Goal: Task Accomplishment & Management: Manage account settings

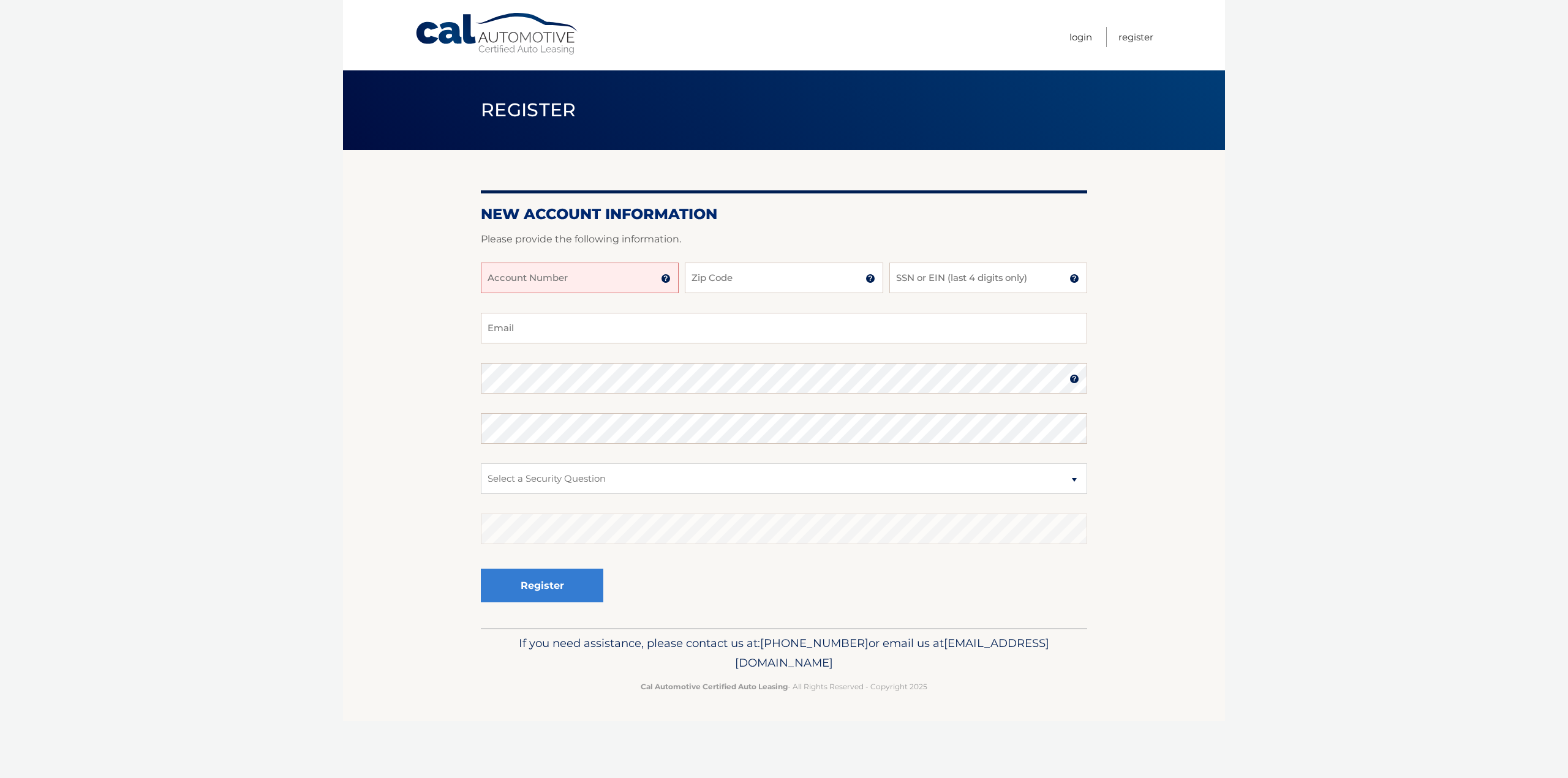
click at [604, 269] on input "Account Number" at bounding box center [580, 278] width 198 height 30
type input "44456025546"
click at [701, 270] on input "Zip Code" at bounding box center [783, 278] width 198 height 30
type input "11803"
type input "debra.randisi@jpmchase.com"
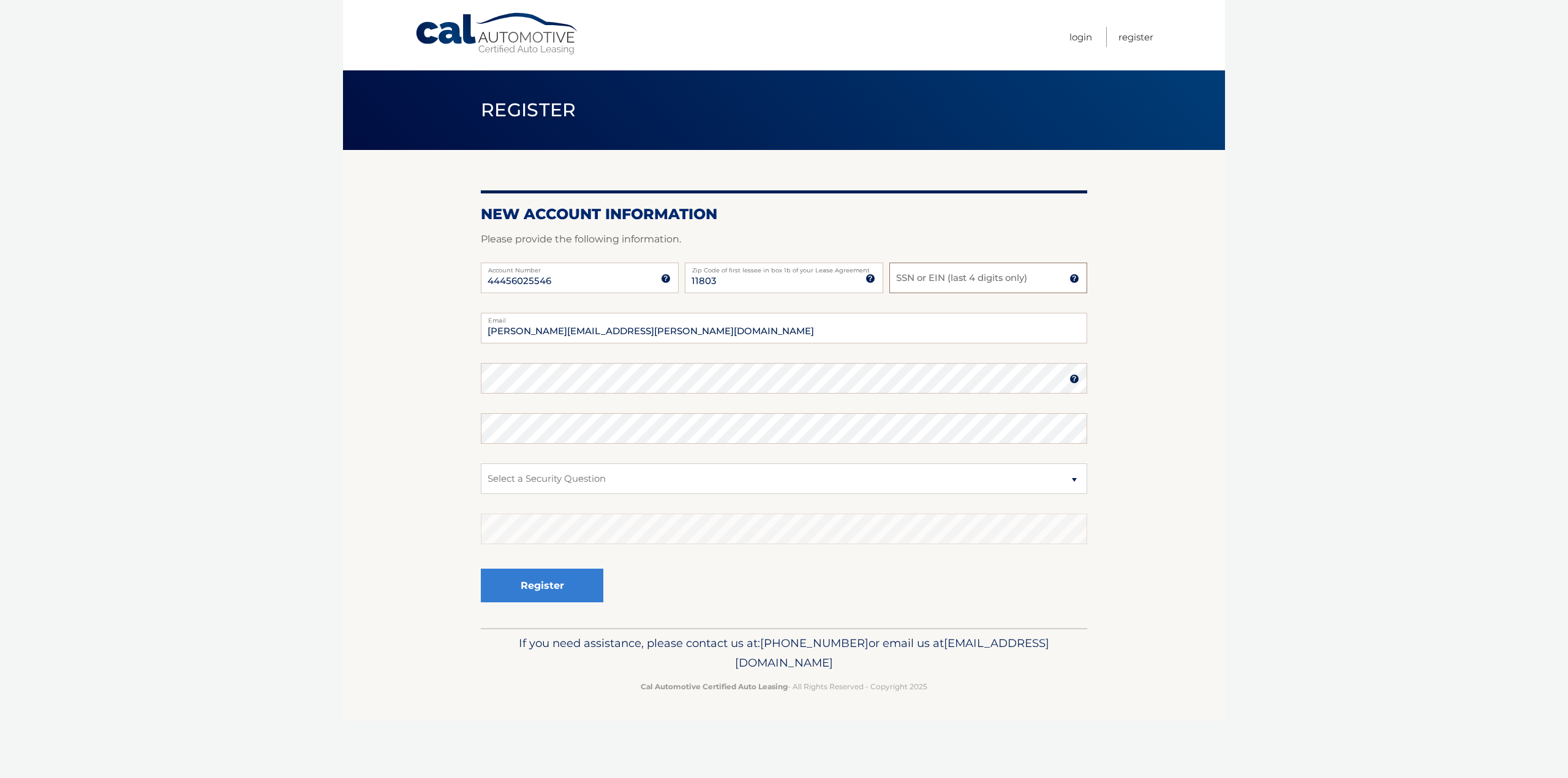
click at [905, 283] on input "SSN or EIN (last 4 digits only)" at bounding box center [988, 278] width 198 height 30
type input "1801"
click at [548, 479] on select "Select a Security Question What was the name of your elementary school? What is…" at bounding box center [784, 478] width 606 height 30
select select "2"
click at [481, 463] on select "Select a Security Question What was the name of your elementary school? What is…" at bounding box center [784, 478] width 606 height 30
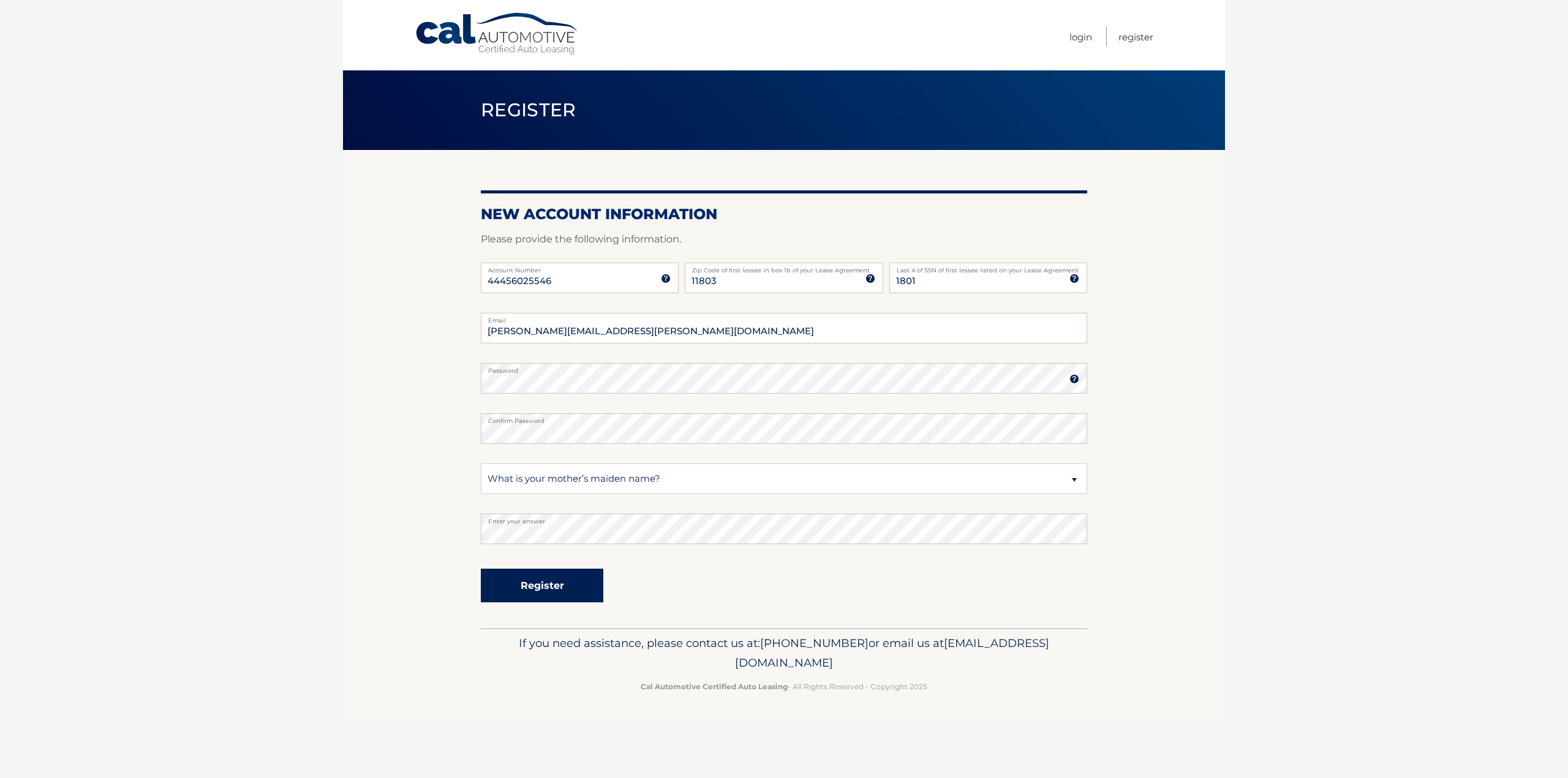
click at [541, 583] on button "Register" at bounding box center [542, 585] width 122 height 34
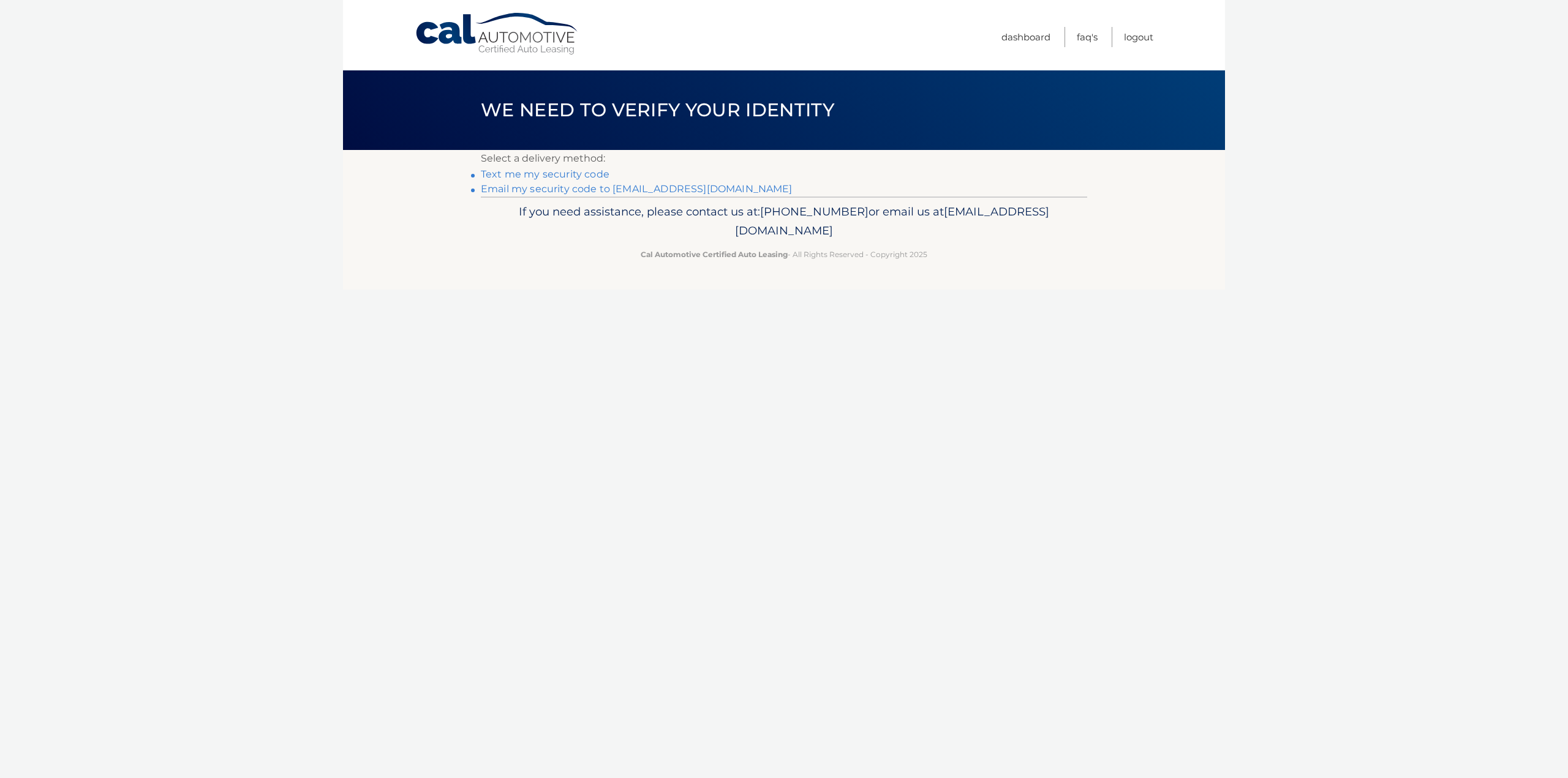
click at [545, 172] on link "Text me my security code" at bounding box center [546, 174] width 129 height 12
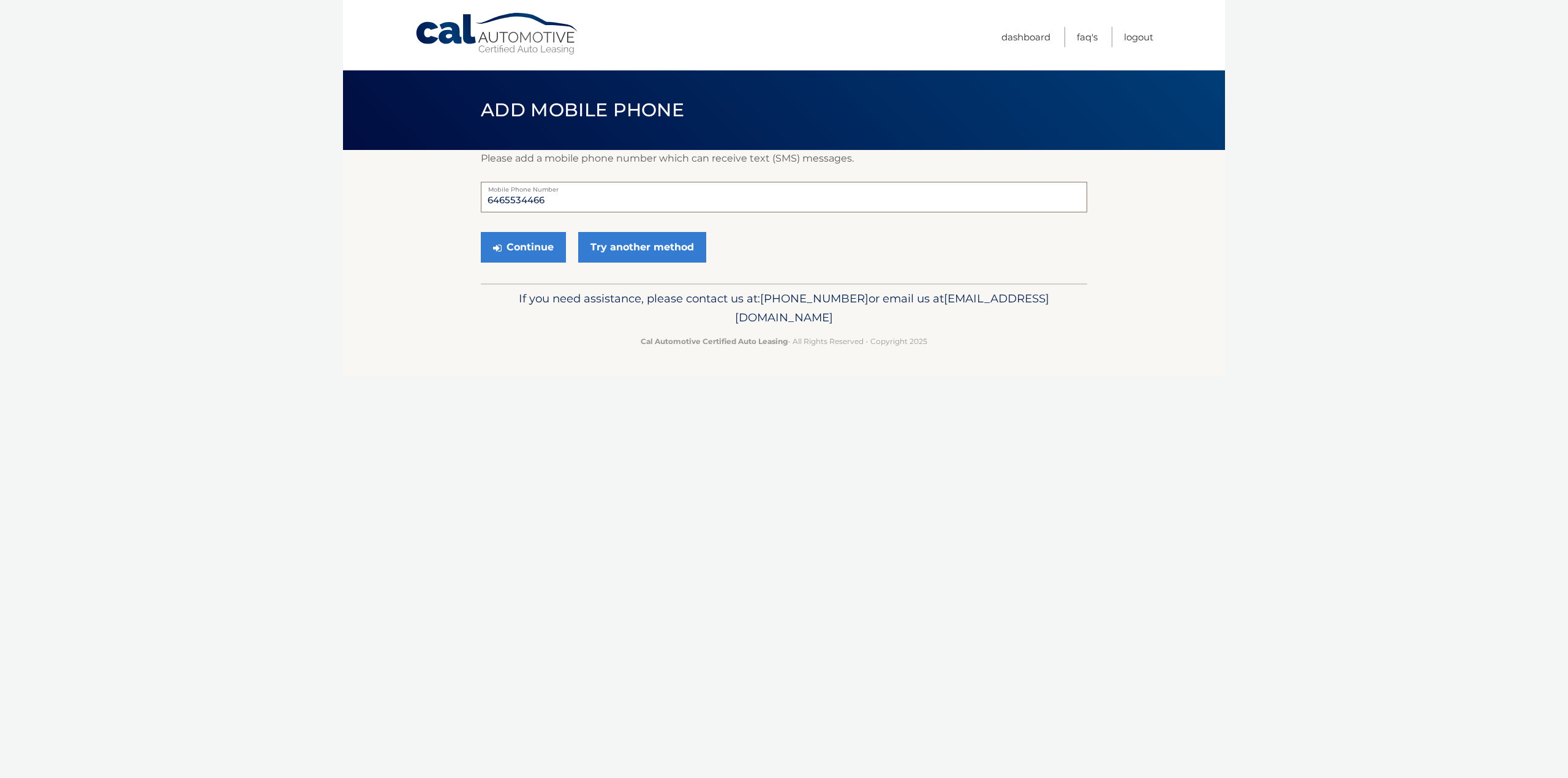
drag, startPoint x: 551, startPoint y: 201, endPoint x: 439, endPoint y: 204, distance: 112.0
click at [439, 204] on section "Please add a mobile phone number which can receive text (SMS) messages. 6465534…" at bounding box center [784, 216] width 882 height 133
type input "5165268251"
click at [516, 253] on button "Continue" at bounding box center [524, 246] width 86 height 30
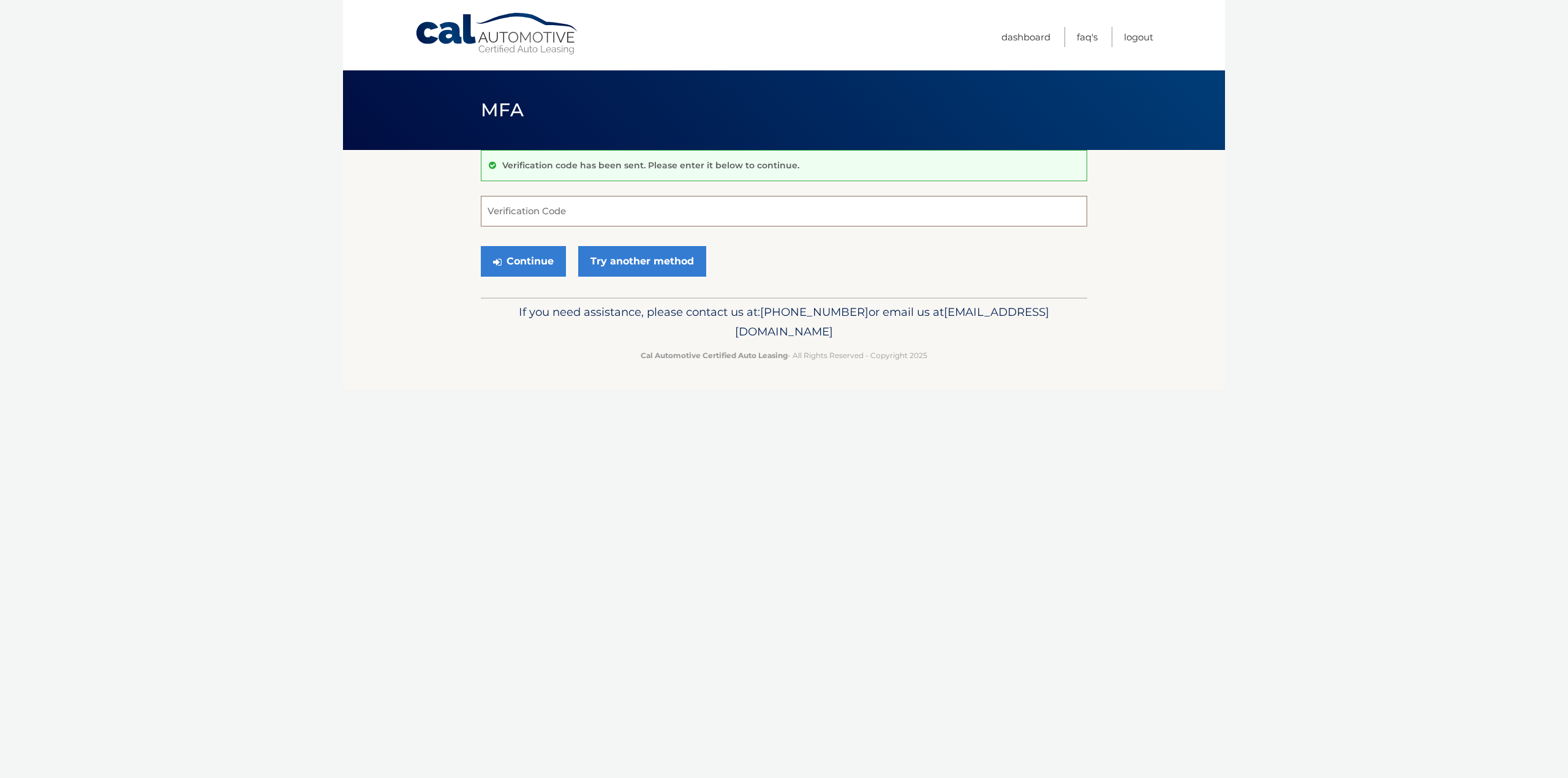
click at [527, 208] on input "Verification Code" at bounding box center [784, 211] width 606 height 30
type input "071448"
click at [524, 265] on button "Continue" at bounding box center [524, 261] width 86 height 30
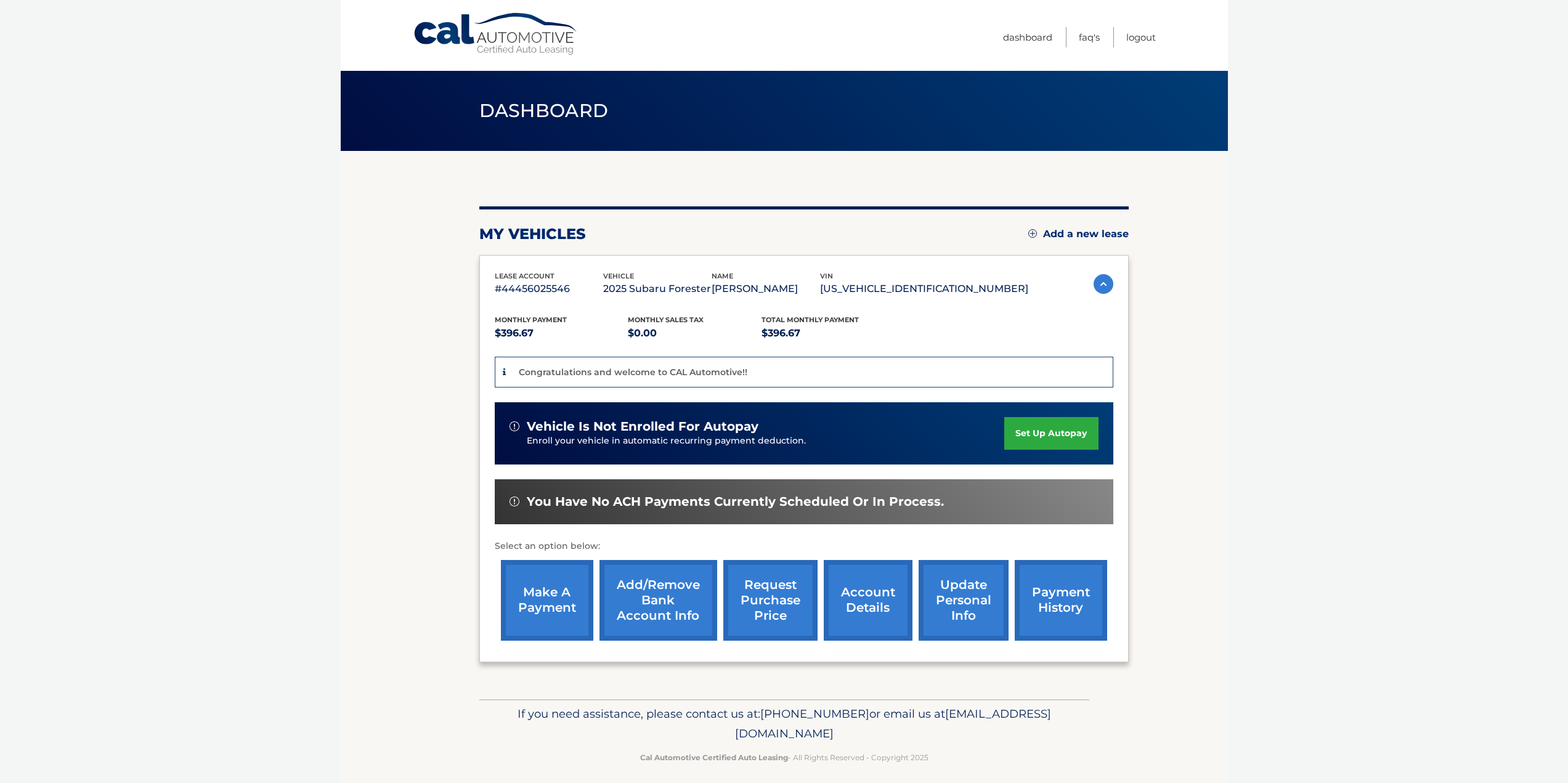
click at [1042, 430] on link "set up autopay" at bounding box center [1051, 433] width 93 height 32
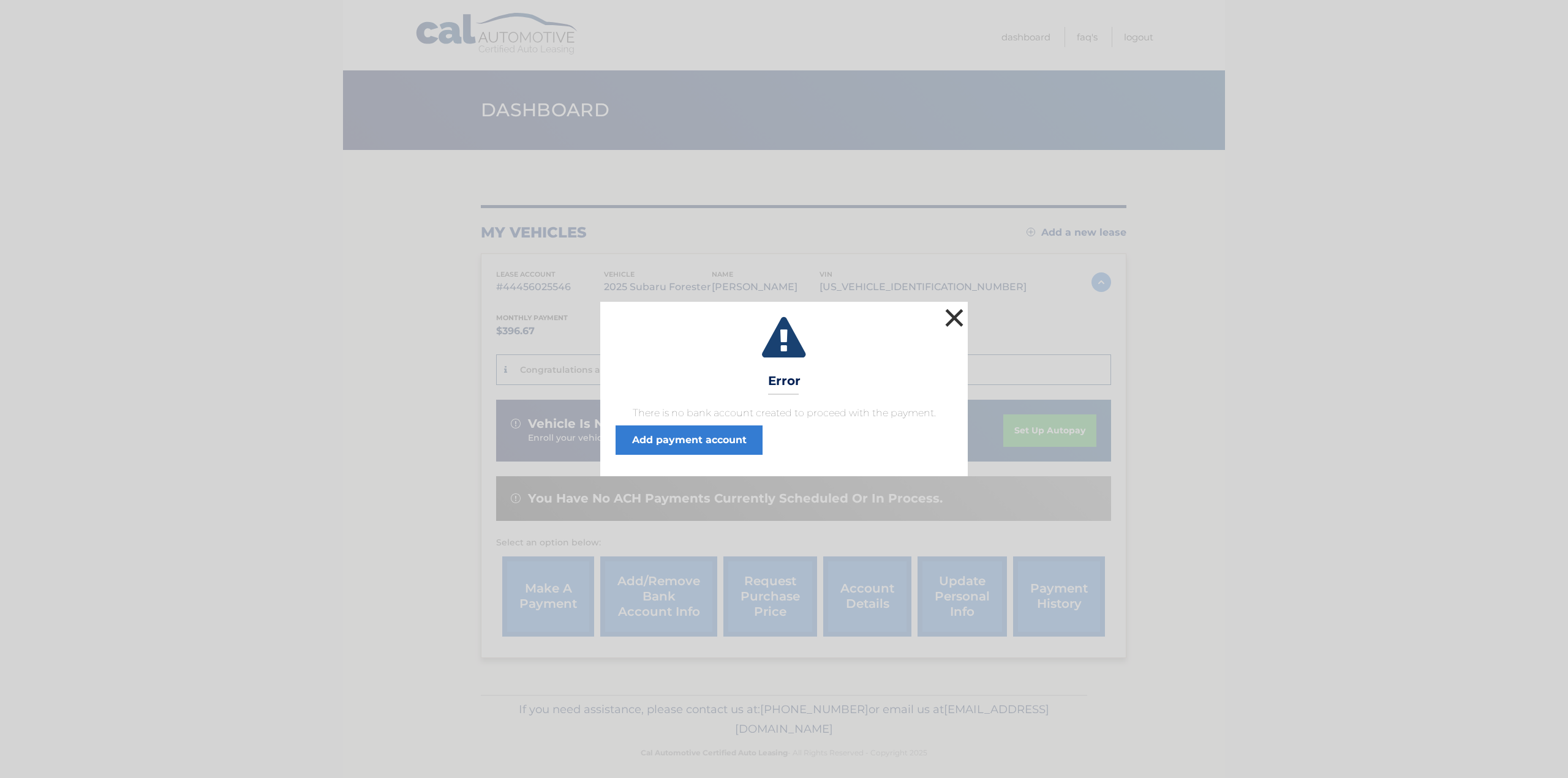
click at [956, 317] on button "×" at bounding box center [954, 317] width 25 height 25
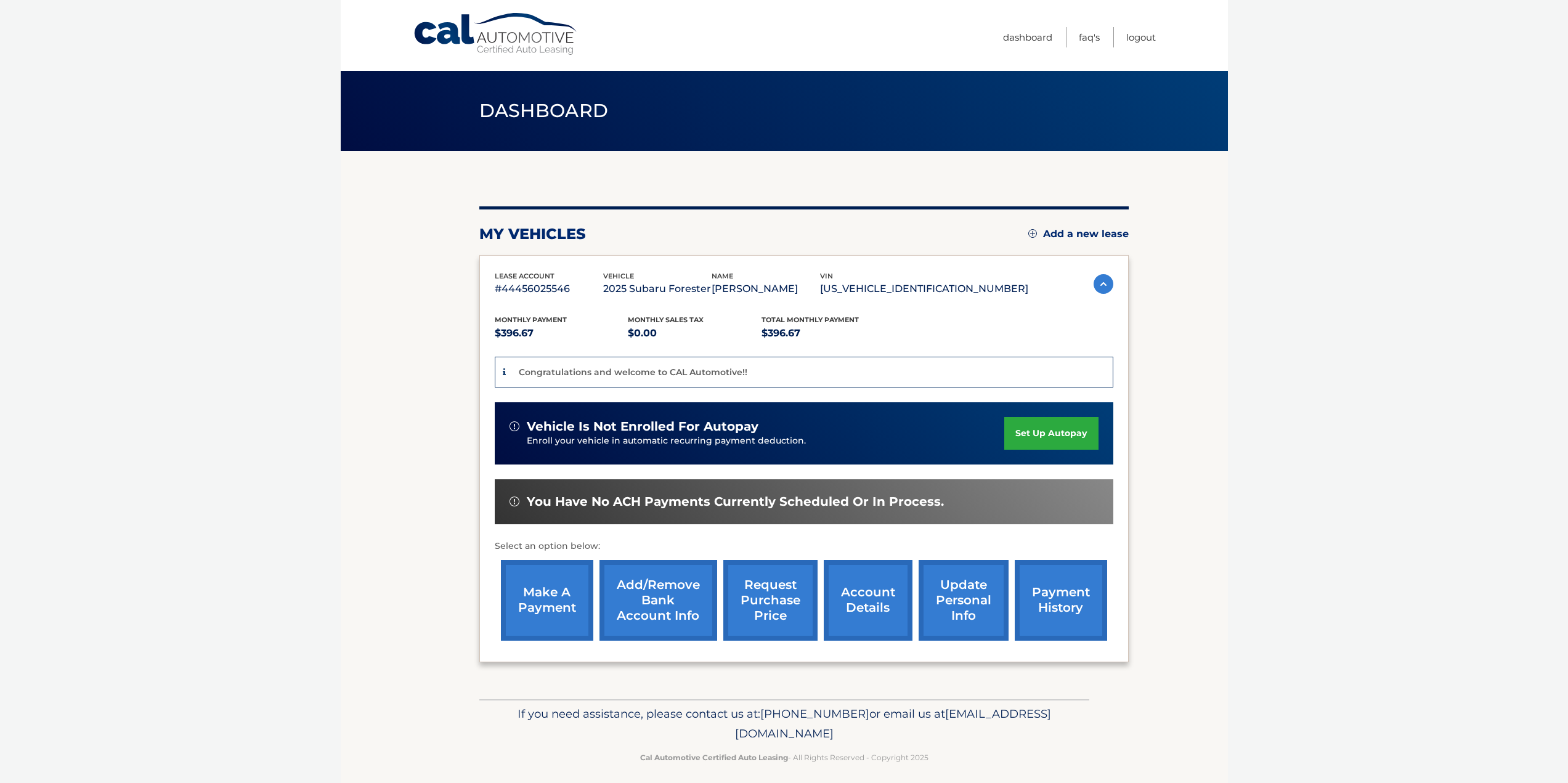
click at [1035, 436] on link "set up autopay" at bounding box center [1051, 433] width 93 height 32
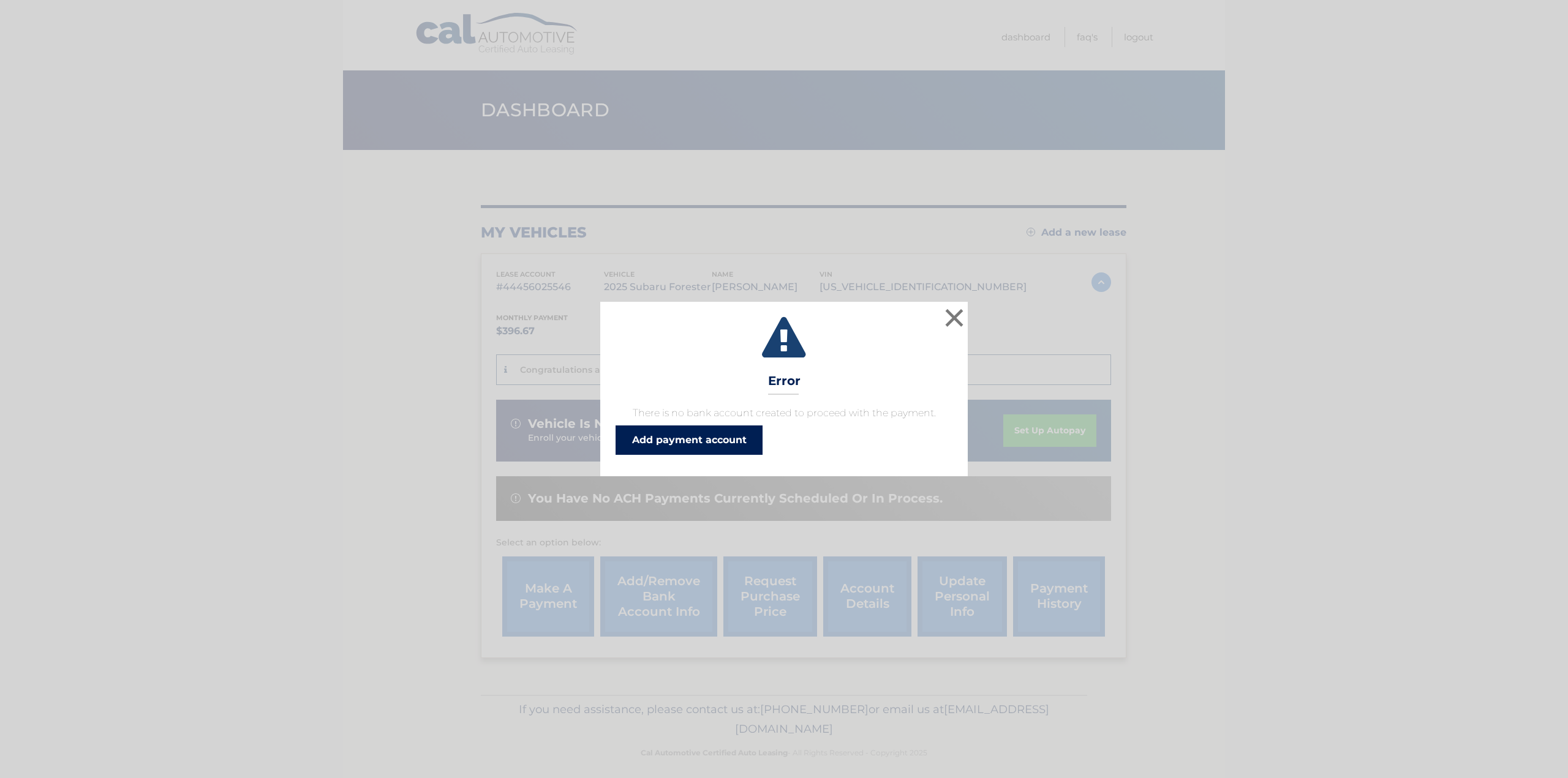
click at [696, 435] on link "Add payment account" at bounding box center [689, 440] width 147 height 29
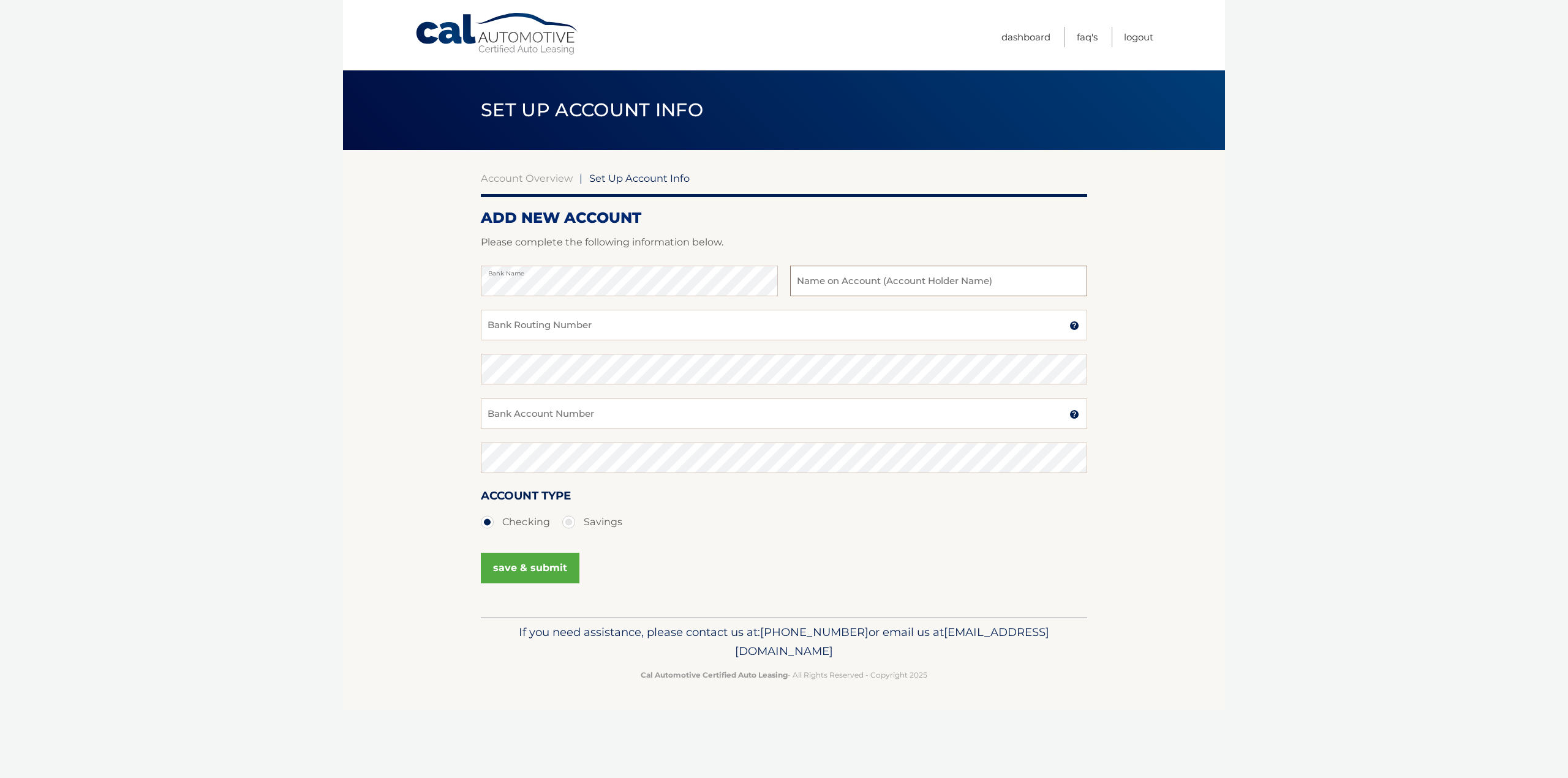
click at [831, 273] on input "text" at bounding box center [939, 280] width 297 height 30
type input "debra randisi"
click at [569, 326] on input "Bank Routing Number" at bounding box center [784, 325] width 606 height 30
type input "021000021"
click at [569, 420] on input "Bank Account Number" at bounding box center [784, 413] width 606 height 30
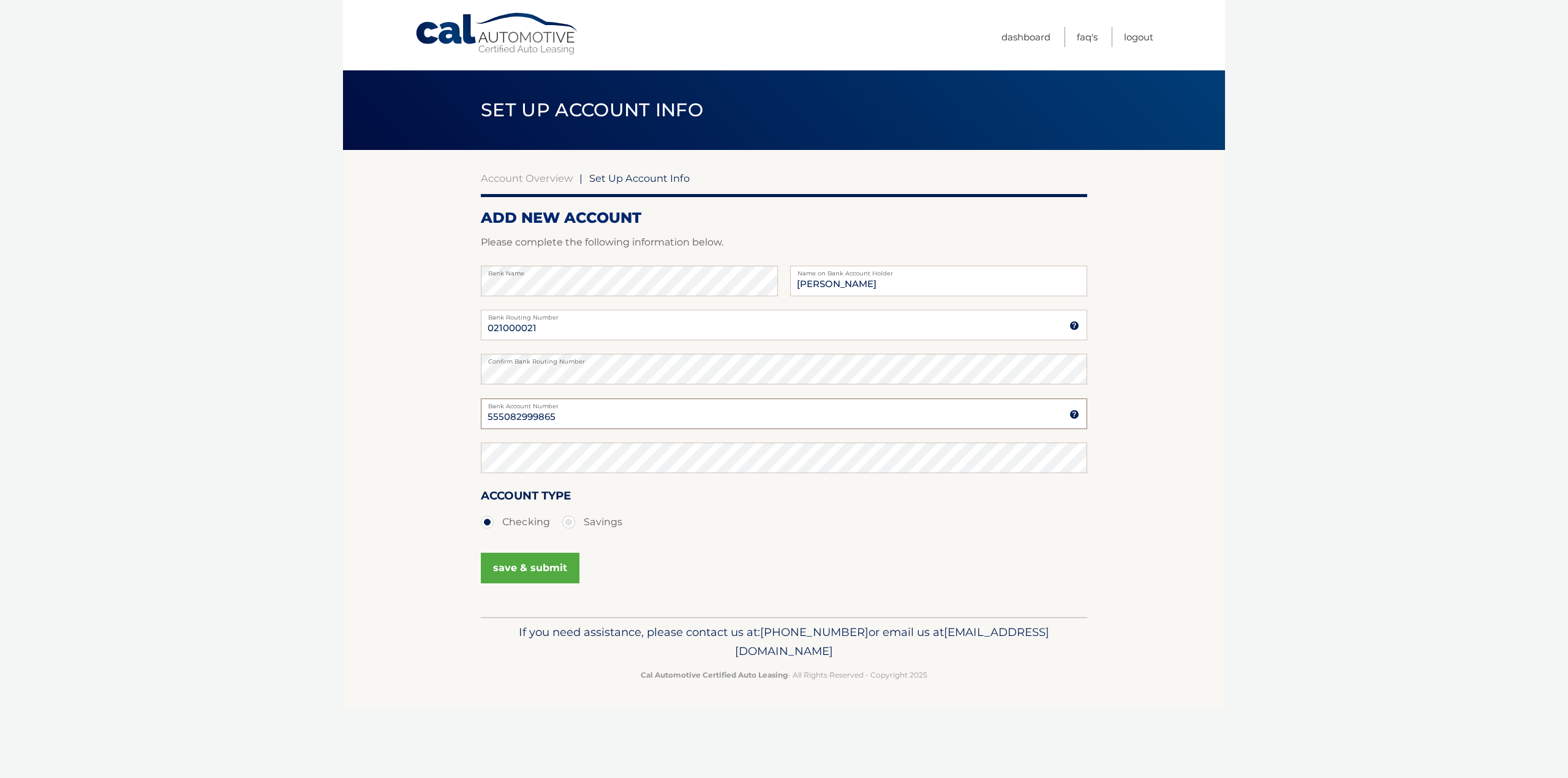
type input "555082999865"
click at [514, 562] on button "save & submit" at bounding box center [530, 567] width 98 height 30
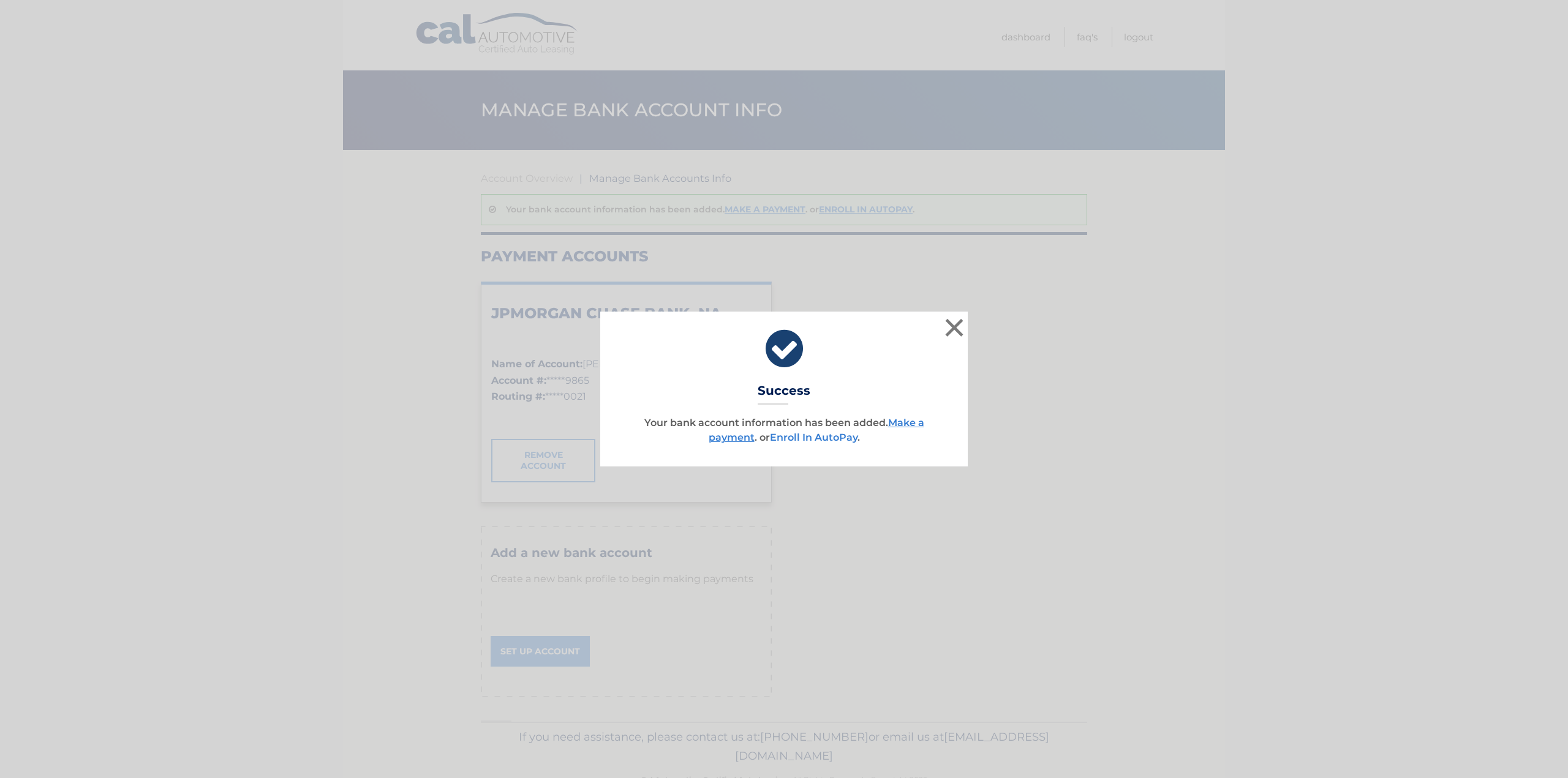
click at [811, 439] on link "Enroll In AutoPay" at bounding box center [813, 437] width 87 height 12
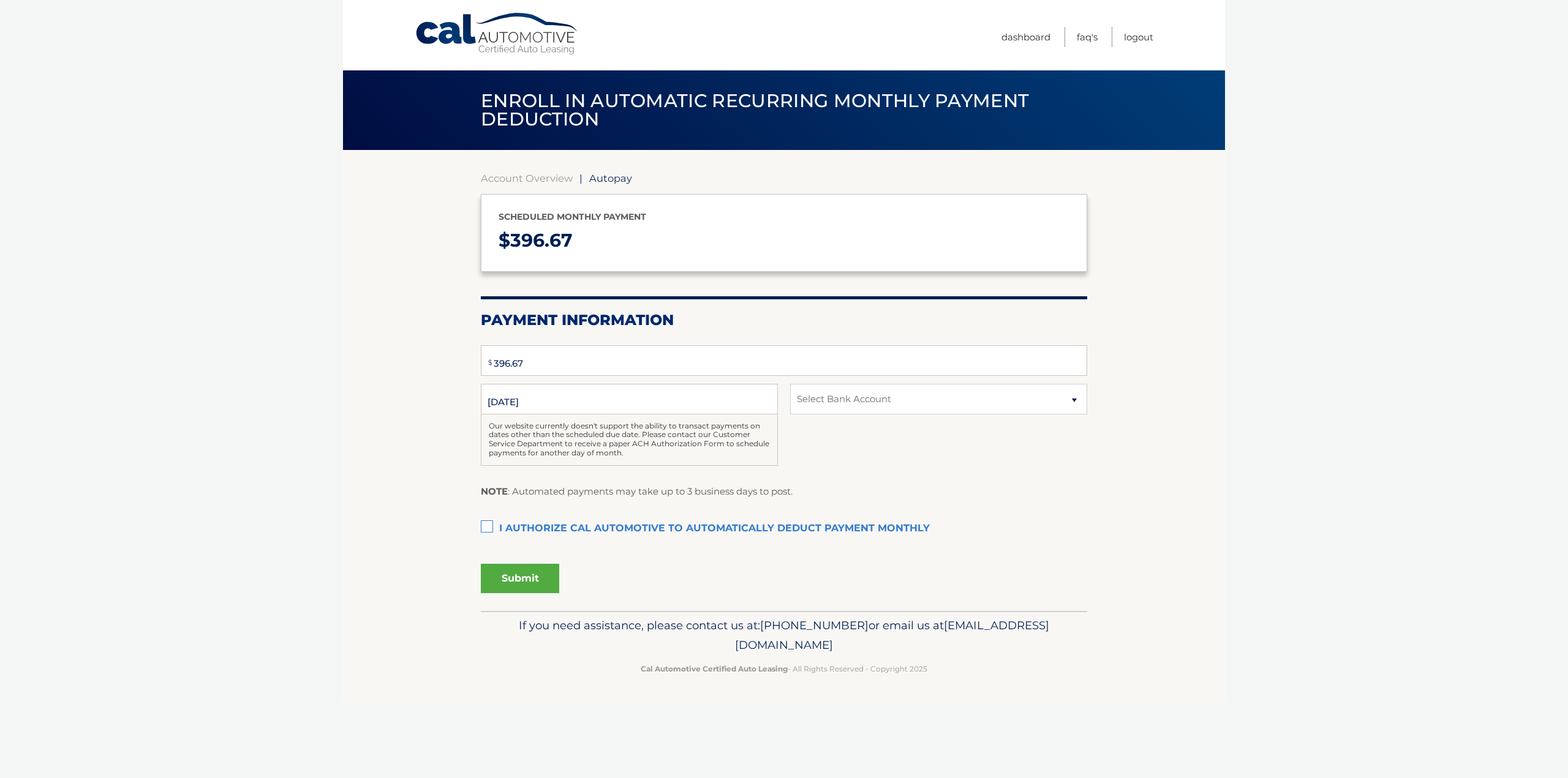
select select "YTc4ZjVmMmMtMTFhOC00ZmRiLTgzNzgtMTljZTZkNTVmYjE4"
click at [485, 529] on label "I authorize cal automotive to automatically deduct payment monthly This checkbo…" at bounding box center [784, 529] width 606 height 25
click at [0, 0] on input "I authorize cal automotive to automatically deduct payment monthly This checkbo…" at bounding box center [0, 0] width 0 height 0
click at [531, 578] on button "Submit" at bounding box center [520, 578] width 78 height 29
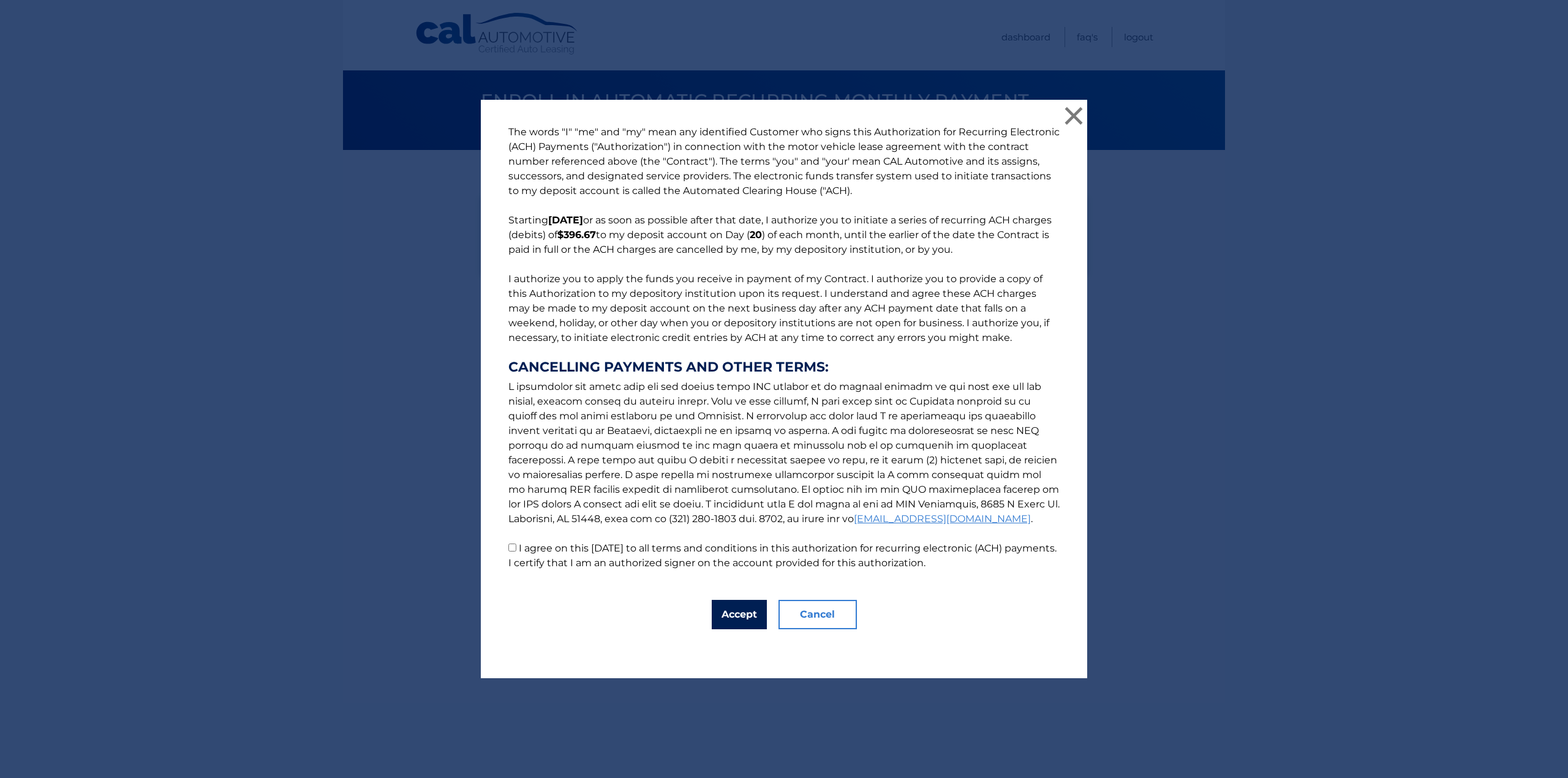
click at [745, 617] on button "Accept" at bounding box center [740, 614] width 55 height 29
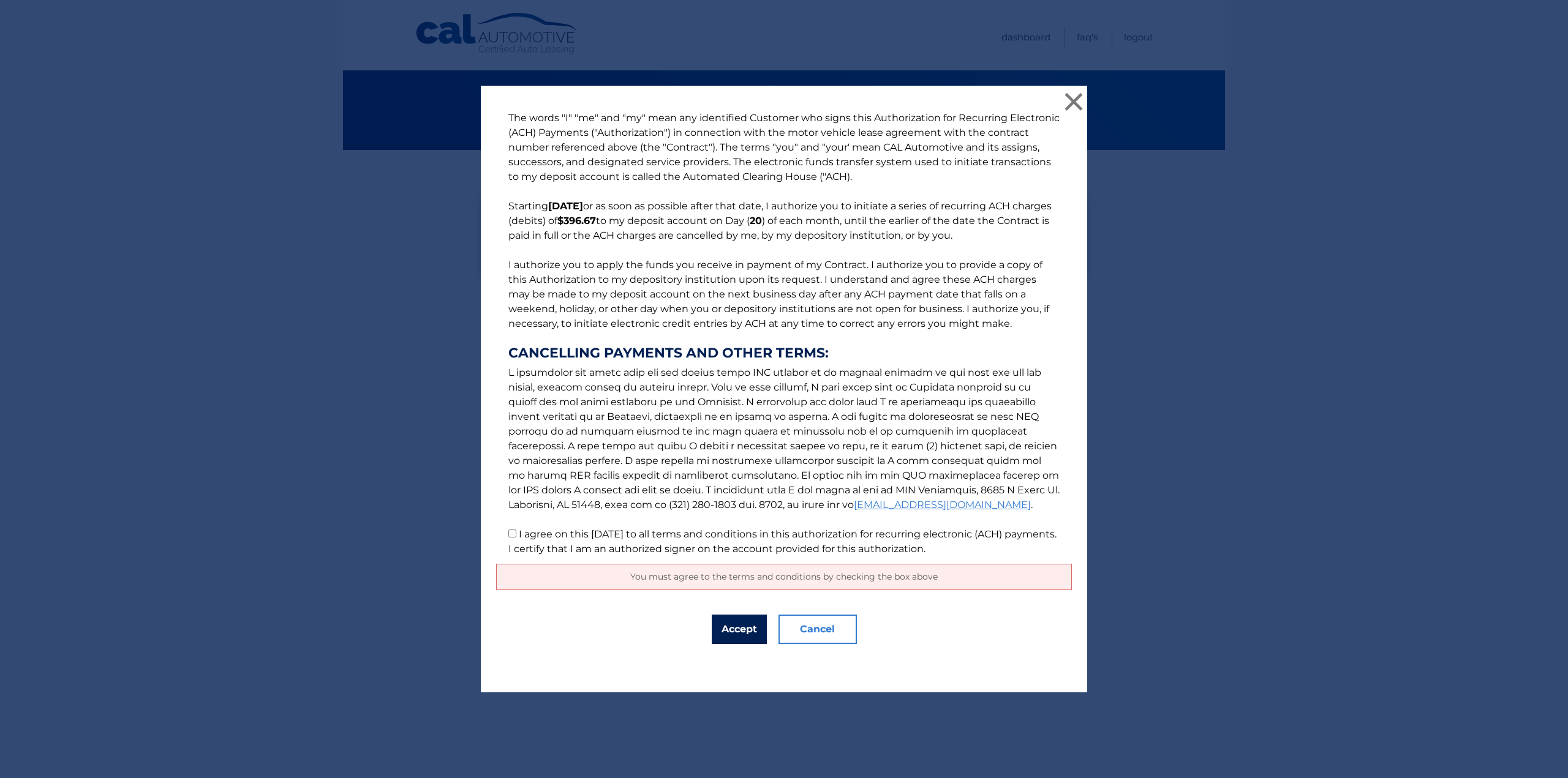
click at [732, 631] on button "Accept" at bounding box center [740, 629] width 55 height 29
click at [738, 578] on span "You must agree to the terms and conditions by checking the box above" at bounding box center [784, 577] width 307 height 11
click at [727, 631] on button "Accept" at bounding box center [740, 629] width 55 height 29
click at [511, 534] on input "I agree on this 10/09/2025 to all terms and conditions in this authorization fo…" at bounding box center [513, 533] width 8 height 8
checkbox input "true"
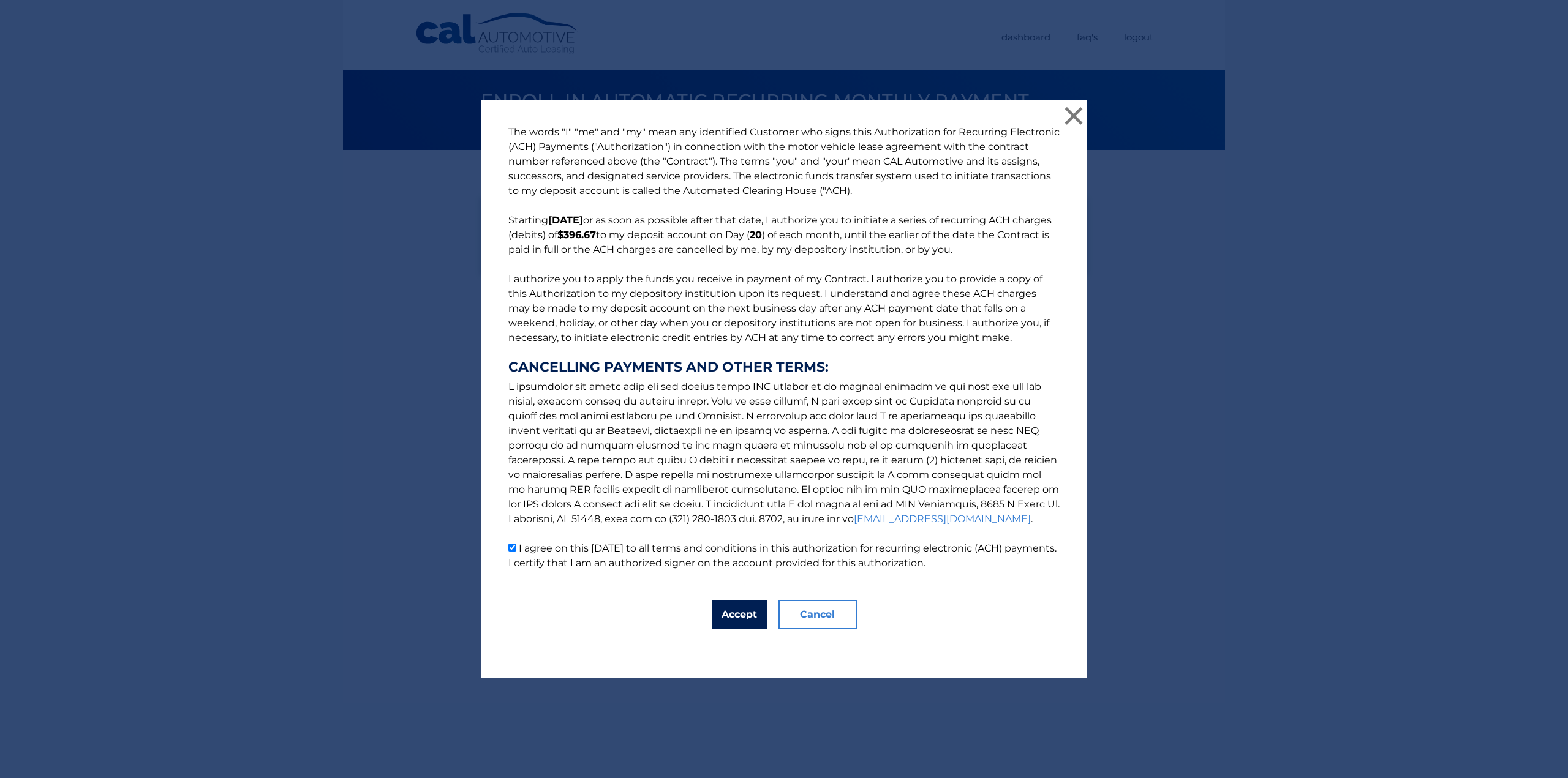
click at [736, 622] on button "Accept" at bounding box center [740, 614] width 55 height 29
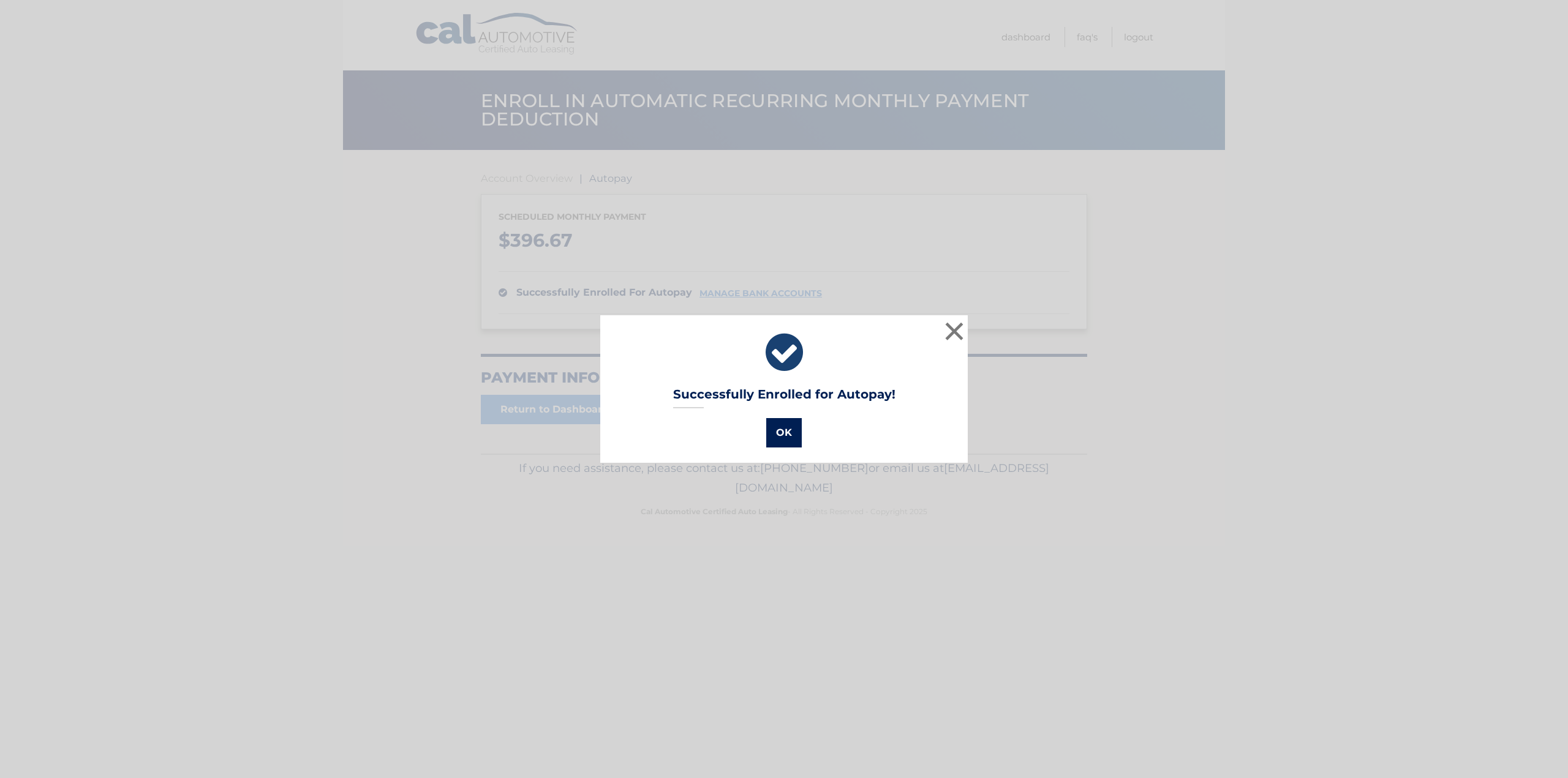
click at [775, 425] on button "OK" at bounding box center [784, 433] width 36 height 29
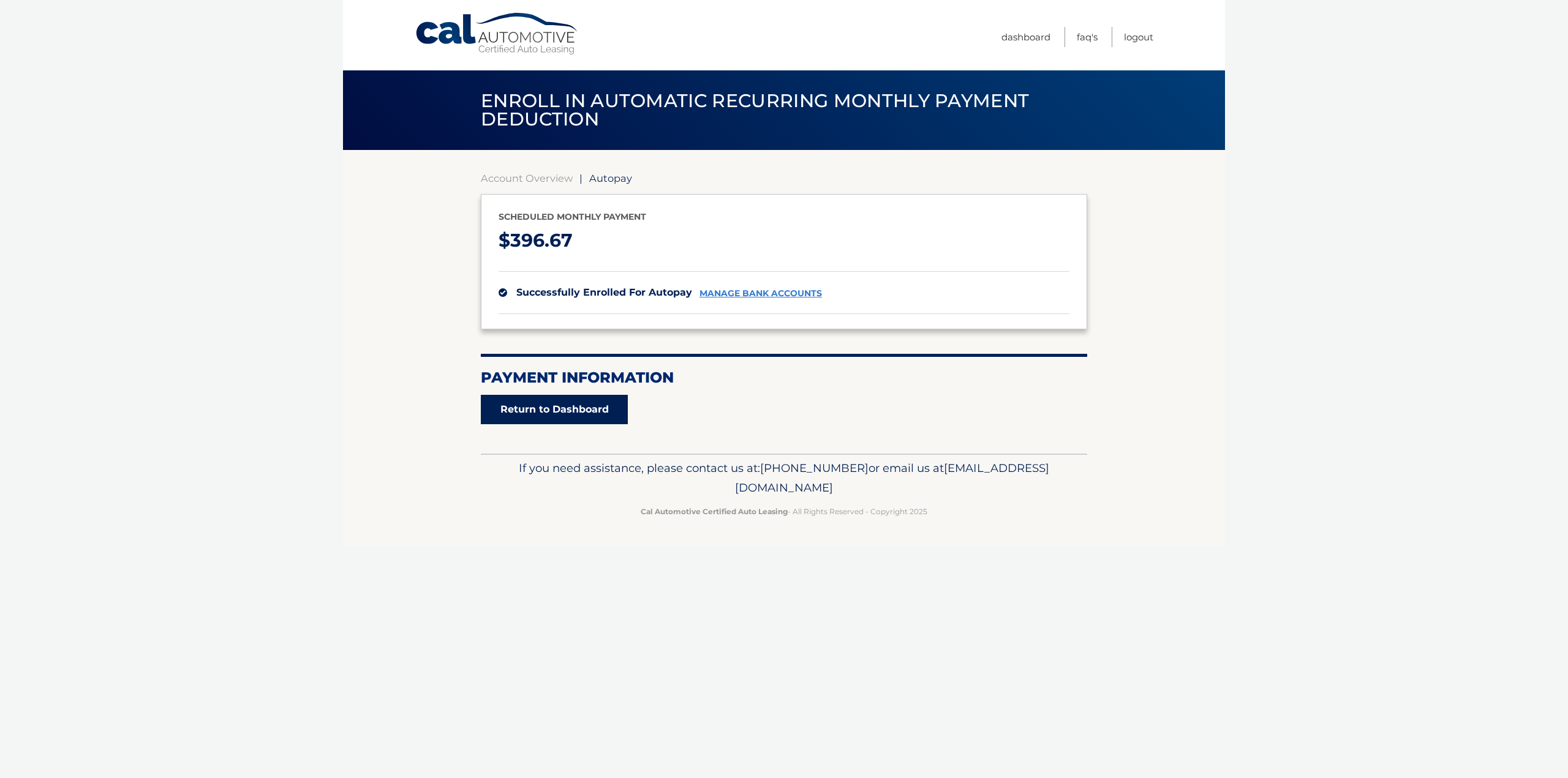
click at [554, 415] on link "Return to Dashboard" at bounding box center [555, 409] width 147 height 29
